Goal: Transaction & Acquisition: Purchase product/service

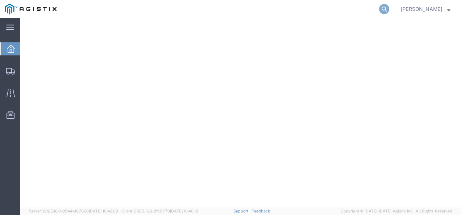
click at [389, 9] on icon at bounding box center [384, 9] width 10 height 10
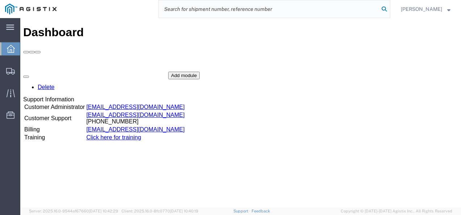
paste input "56425415"
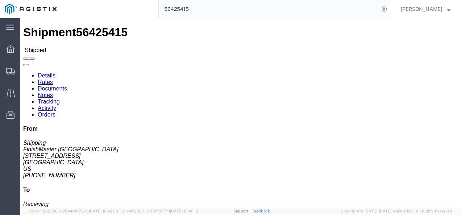
click div "Ship From FinishMaster Grand Prairie (Shipping) 3520 4003 Grand Lakes Way Suite…"
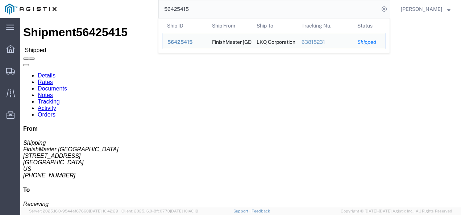
click at [206, 9] on input "56425415" at bounding box center [269, 8] width 220 height 17
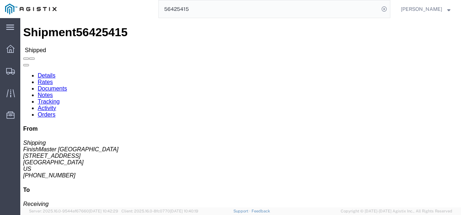
click div "Leg 1 - Truckload Vehicle 1: Standard Dry Van (53 Feet) Number of trucks: 1"
click at [212, 215] on html "main_menu Created with Sketch. Collapse Menu Dashboard Shipments Traffic Resour…" at bounding box center [230, 107] width 461 height 215
click div "Leg 1 - Truckload Vehicle 1: Standard Dry Van (53 Feet) Number of trucks: 1"
drag, startPoint x: 60, startPoint y: 83, endPoint x: -2, endPoint y: 86, distance: 62.4
click html "Shipment 56425415 Shipped Details Rates Documents Notes Tracking Activity Order…"
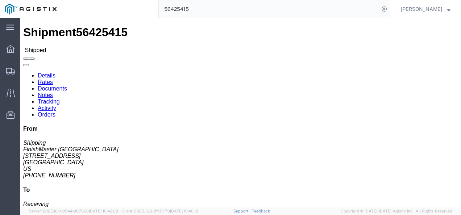
copy address "4003 Grand Lakes Way"
drag, startPoint x: 178, startPoint y: 121, endPoint x: 190, endPoint y: 140, distance: 22.0
click div "Ship From FinishMaster Grand Prairie (Shipping) 3520 4003 Grand Lakes Way Suite…"
click div "Ship To LKQ Corporation (Receiving) 3091 5670 S 32nd Street Phoenix, AZ 85040 U…"
drag, startPoint x: 188, startPoint y: 109, endPoint x: 213, endPoint y: 151, distance: 48.3
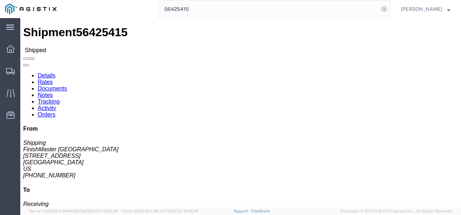
click div "Ship From FinishMaster Grand Prairie (Shipping) 3520 4003 Grand Lakes Way Suite…"
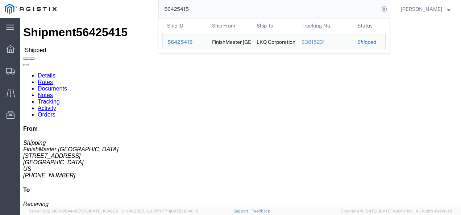
click at [198, 5] on input "56425415" at bounding box center [269, 8] width 220 height 17
paste input "59311"
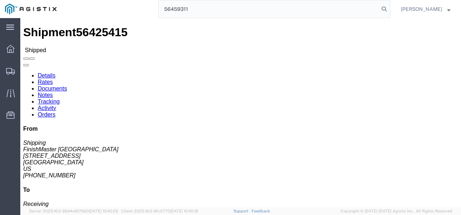
type input "56459311"
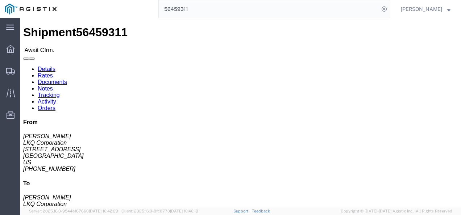
click div
click link "Rates"
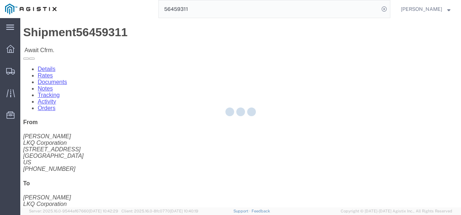
click at [70, 41] on div at bounding box center [240, 112] width 440 height 189
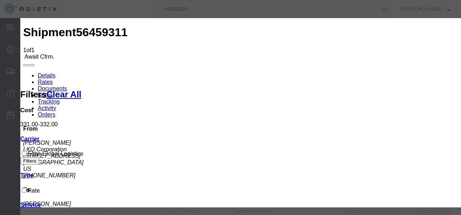
type input "2198379821379"
type input "q987298372198"
type input "82173621387"
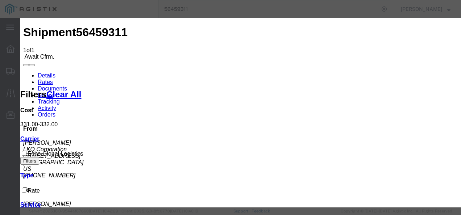
drag, startPoint x: 336, startPoint y: 125, endPoint x: 398, endPoint y: 158, distance: 70.8
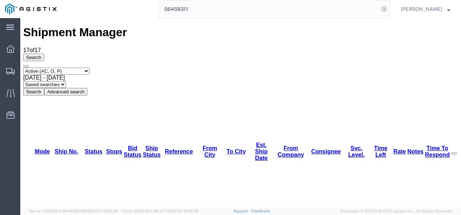
click at [222, 9] on input "56459311" at bounding box center [269, 8] width 220 height 17
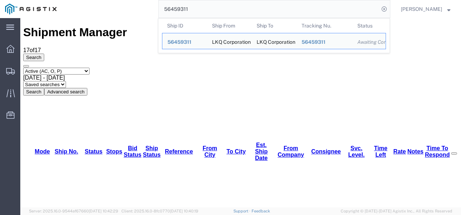
click at [222, 9] on input "56459311" at bounding box center [269, 8] width 220 height 17
paste input "193907"
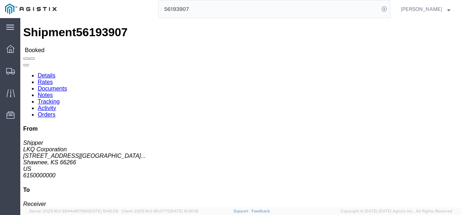
drag, startPoint x: 159, startPoint y: 122, endPoint x: 139, endPoint y: 124, distance: 20.4
click div "Ship From LKQ Corporation (Shipper) 3021 24550 West 43rd Street Suite 100 Shawn…"
drag, startPoint x: 249, startPoint y: 117, endPoint x: 244, endPoint y: 114, distance: 5.8
click div "Ship From LKQ Corporation (Shipper) 3021 24550 West 43rd Street Suite 100 Shawn…"
click link "Rates"
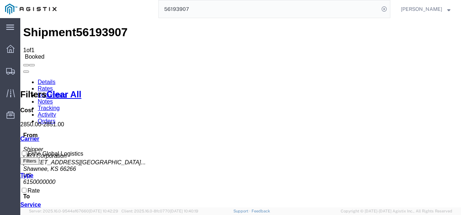
click at [43, 79] on link "Details" at bounding box center [47, 82] width 18 height 6
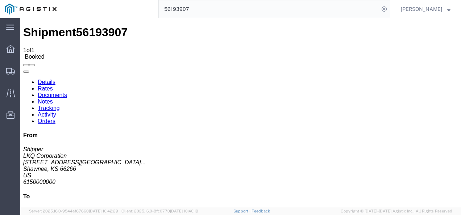
drag, startPoint x: 180, startPoint y: 109, endPoint x: 140, endPoint y: 72, distance: 54.6
click div "Ship From LKQ Corporation (Shipper) 3021 24550 West 43rd Street Suite 100 Shawn…"
click span "56193907"
copy span "56193907"
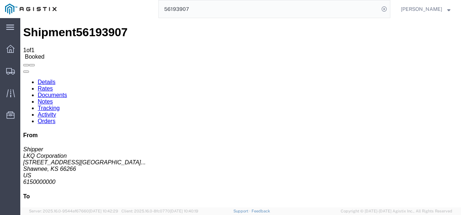
drag, startPoint x: 159, startPoint y: 122, endPoint x: 180, endPoint y: 135, distance: 23.7
click div "Ship From LKQ Corporation (Shipper) 3021 24550 West 43rd Street Suite 100 Shawn…"
click at [207, 4] on input "56193907" at bounding box center [269, 8] width 220 height 17
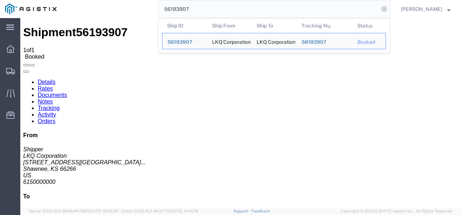
click at [207, 4] on input "56193907" at bounding box center [269, 8] width 220 height 17
paste input "468030"
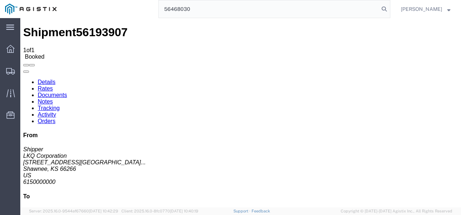
type input "56468030"
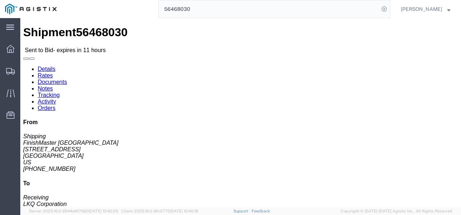
click h4 "Routing & Vehicle Information"
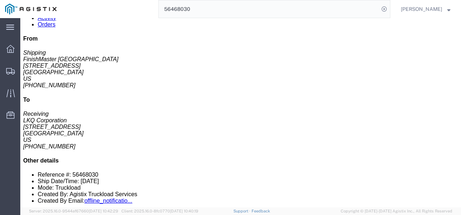
scroll to position [72, 0]
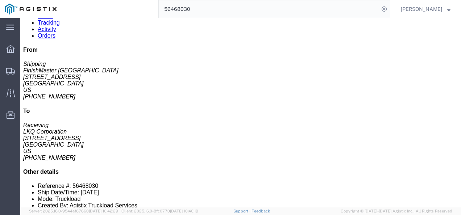
click div "Leg 1 - Truckload Vehicle 1: Standard Dry Van (53 Feet) Number of trucks: 1"
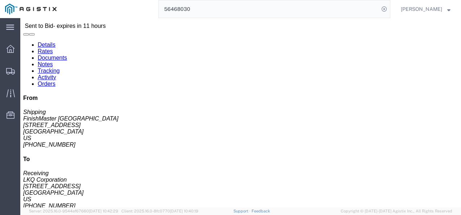
scroll to position [0, 0]
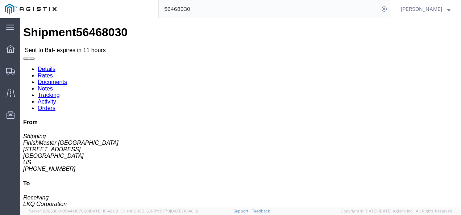
drag, startPoint x: 153, startPoint y: 138, endPoint x: 149, endPoint y: 126, distance: 13.1
click div "Leg 1 - Truckload Vehicle 1: Standard Dry Van (53 Feet) Number of trucks: 1"
drag, startPoint x: 56, startPoint y: 35, endPoint x: 42, endPoint y: 31, distance: 14.6
click form "Shipment 56468030 Sent to Bid - expires in 11 hours Details Rates Documents Not…"
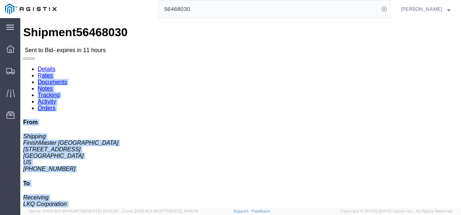
copy form "ates Documents Notes Tracking Activity Orders From Shipping FinishMaster Grand …"
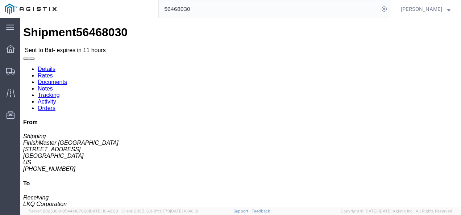
click h4 "Routing & Vehicle Information"
click link "Rates"
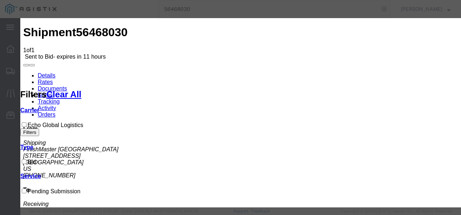
drag, startPoint x: 156, startPoint y: 84, endPoint x: 151, endPoint y: 89, distance: 6.7
select select "4622"
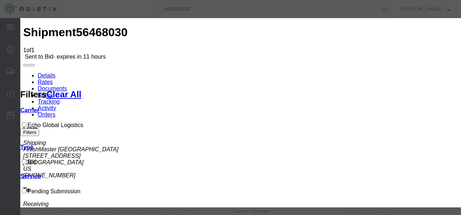
select select "13989"
type input "txnv"
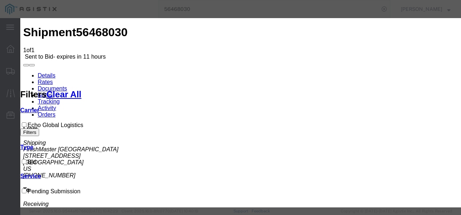
checkbox input "true"
type input "12355"
drag, startPoint x: 273, startPoint y: 110, endPoint x: 340, endPoint y: 114, distance: 66.8
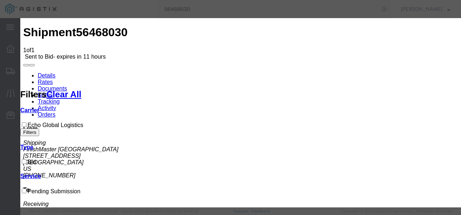
type input "2300"
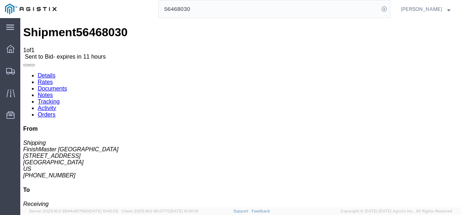
drag, startPoint x: 244, startPoint y: 142, endPoint x: 242, endPoint y: 152, distance: 10.7
drag, startPoint x: 256, startPoint y: 179, endPoint x: 218, endPoint y: 59, distance: 126.0
click at [217, 9] on input "56468030" at bounding box center [269, 8] width 220 height 17
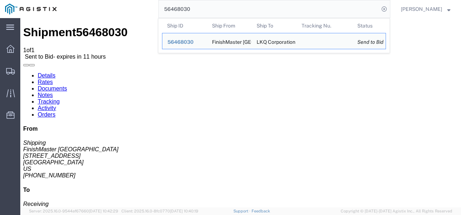
click at [217, 9] on input "56468030" at bounding box center [269, 8] width 220 height 17
paste input "27"
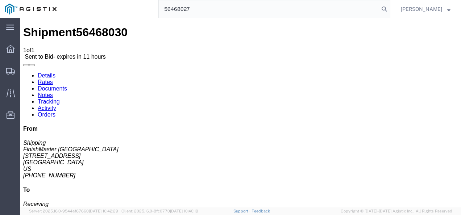
type input "56468027"
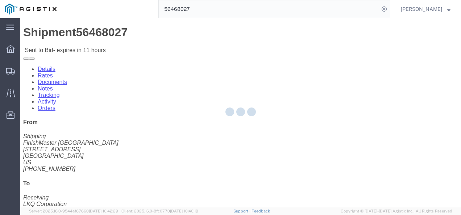
drag, startPoint x: 209, startPoint y: 130, endPoint x: 200, endPoint y: 116, distance: 17.2
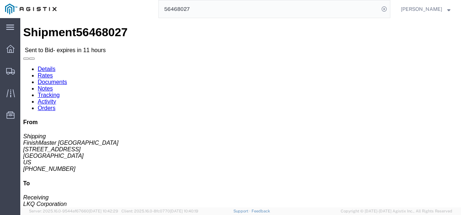
click div "Shipment 56468027 Sent to Bid - expires in 11 hours"
click link "Rates"
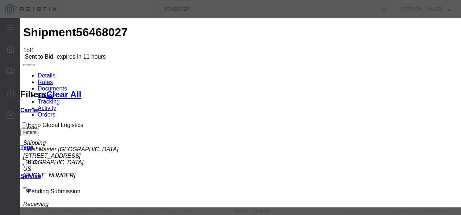
drag, startPoint x: 143, startPoint y: 80, endPoint x: 144, endPoint y: 89, distance: 8.3
select select "4622"
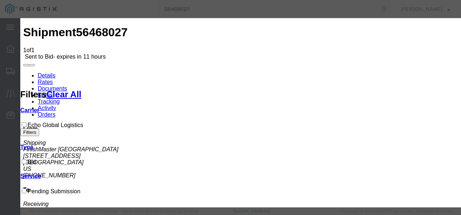
select select "13989"
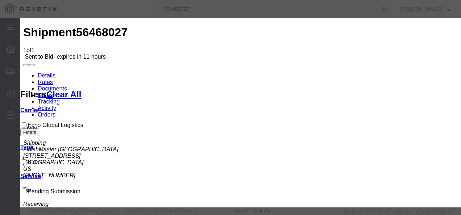
type input "txok"
checkbox input "true"
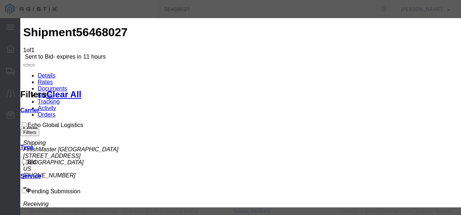
type input "1100"
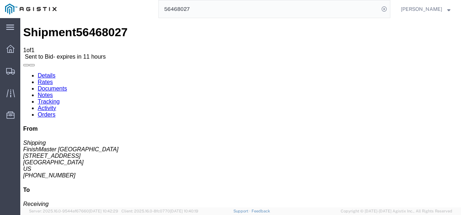
click at [42, 72] on link "Details" at bounding box center [47, 75] width 18 height 6
click div "Leg 1 - Truckload Vehicle 1: Standard Dry Van (53 Feet) Number of trucks: 1"
click at [17, 71] on div at bounding box center [10, 71] width 20 height 14
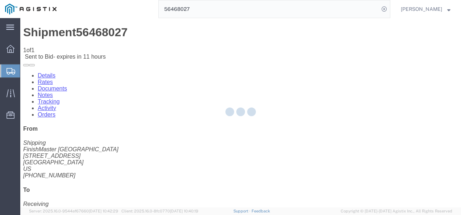
drag, startPoint x: 212, startPoint y: 167, endPoint x: 212, endPoint y: 173, distance: 6.5
click at [212, 167] on div at bounding box center [240, 112] width 440 height 189
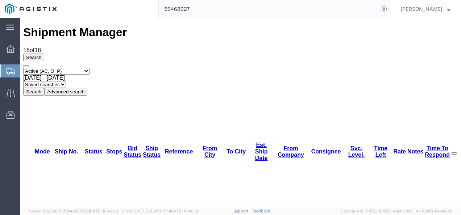
click at [202, 11] on input "56468027" at bounding box center [269, 8] width 220 height 17
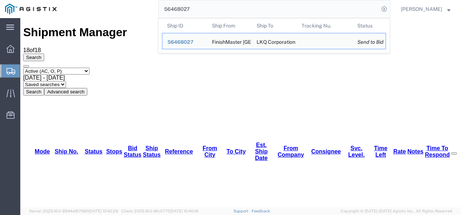
click at [202, 11] on input "56468027" at bounding box center [269, 8] width 220 height 17
paste input "2"
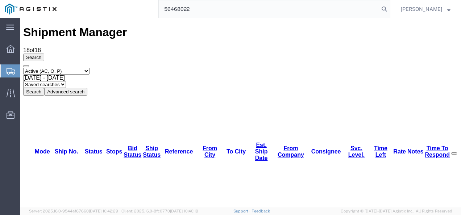
type input "56468022"
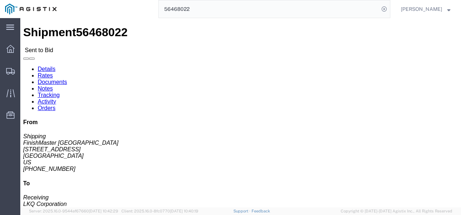
click body "Shipment 56468022 Sent to Bid Details Rates Documents Notes Tracking Activity O…"
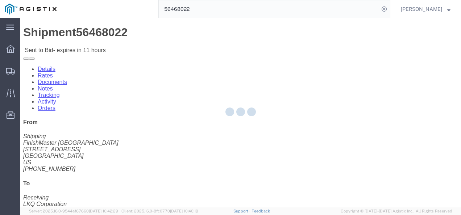
click link "Rates"
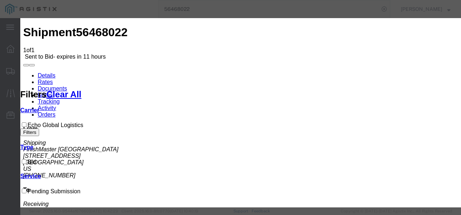
drag, startPoint x: 137, startPoint y: 85, endPoint x: 138, endPoint y: 89, distance: 3.8
select select "4622"
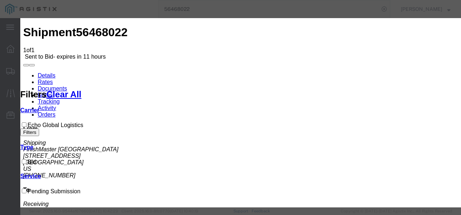
select select "13989"
drag, startPoint x: 267, startPoint y: 126, endPoint x: 261, endPoint y: 126, distance: 5.4
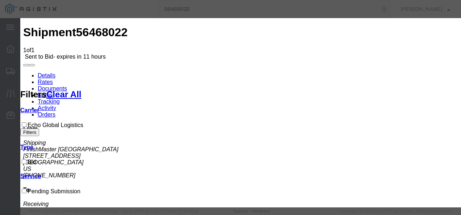
checkbox input "true"
drag, startPoint x: 389, startPoint y: 100, endPoint x: 392, endPoint y: 113, distance: 13.7
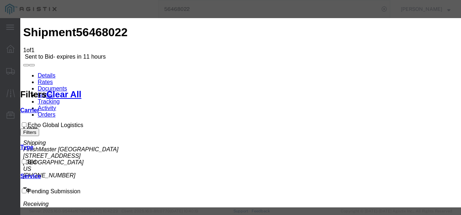
type input "1800"
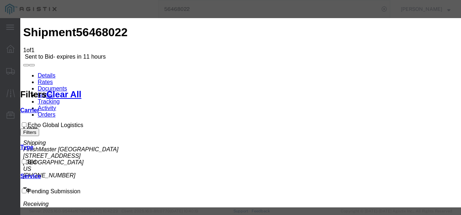
type input "123"
drag, startPoint x: 283, startPoint y: 102, endPoint x: 316, endPoint y: 122, distance: 38.5
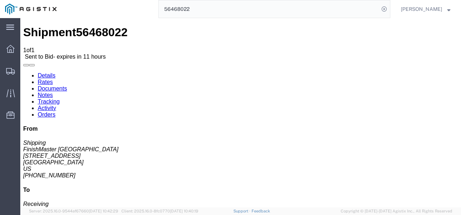
click at [231, 10] on input "56468022" at bounding box center [269, 8] width 220 height 17
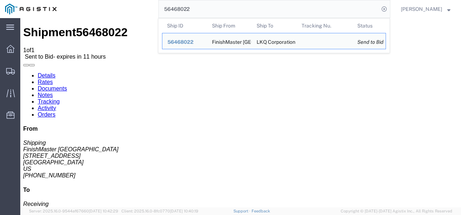
drag, startPoint x: 231, startPoint y: 10, endPoint x: 228, endPoint y: 15, distance: 6.0
click at [228, 15] on input "56468022" at bounding box center [269, 8] width 220 height 17
paste input "56376"
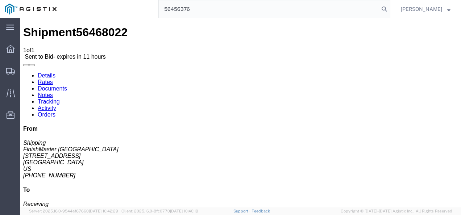
type input "56456376"
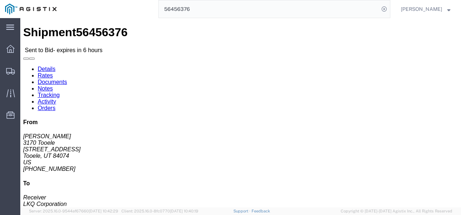
click h4 "Routing & Vehicle Information"
click link "Rates"
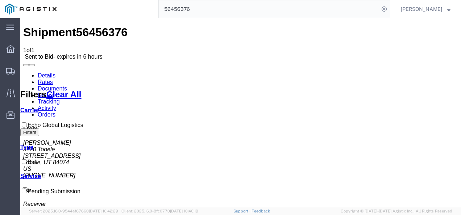
click at [83, 28] on span "56456376" at bounding box center [101, 32] width 51 height 13
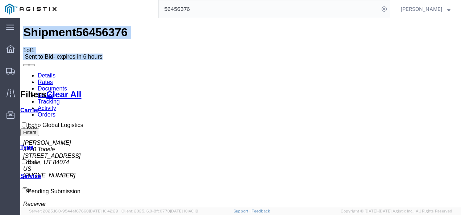
click at [83, 28] on span "56456376" at bounding box center [101, 32] width 51 height 13
click at [81, 27] on span "56456376" at bounding box center [101, 32] width 51 height 13
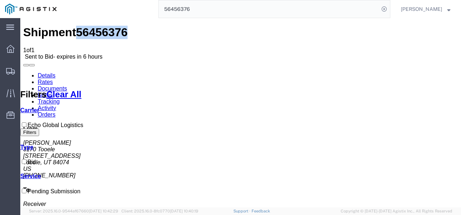
click at [81, 27] on span "56456376" at bounding box center [101, 32] width 51 height 13
